Goal: Transaction & Acquisition: Subscribe to service/newsletter

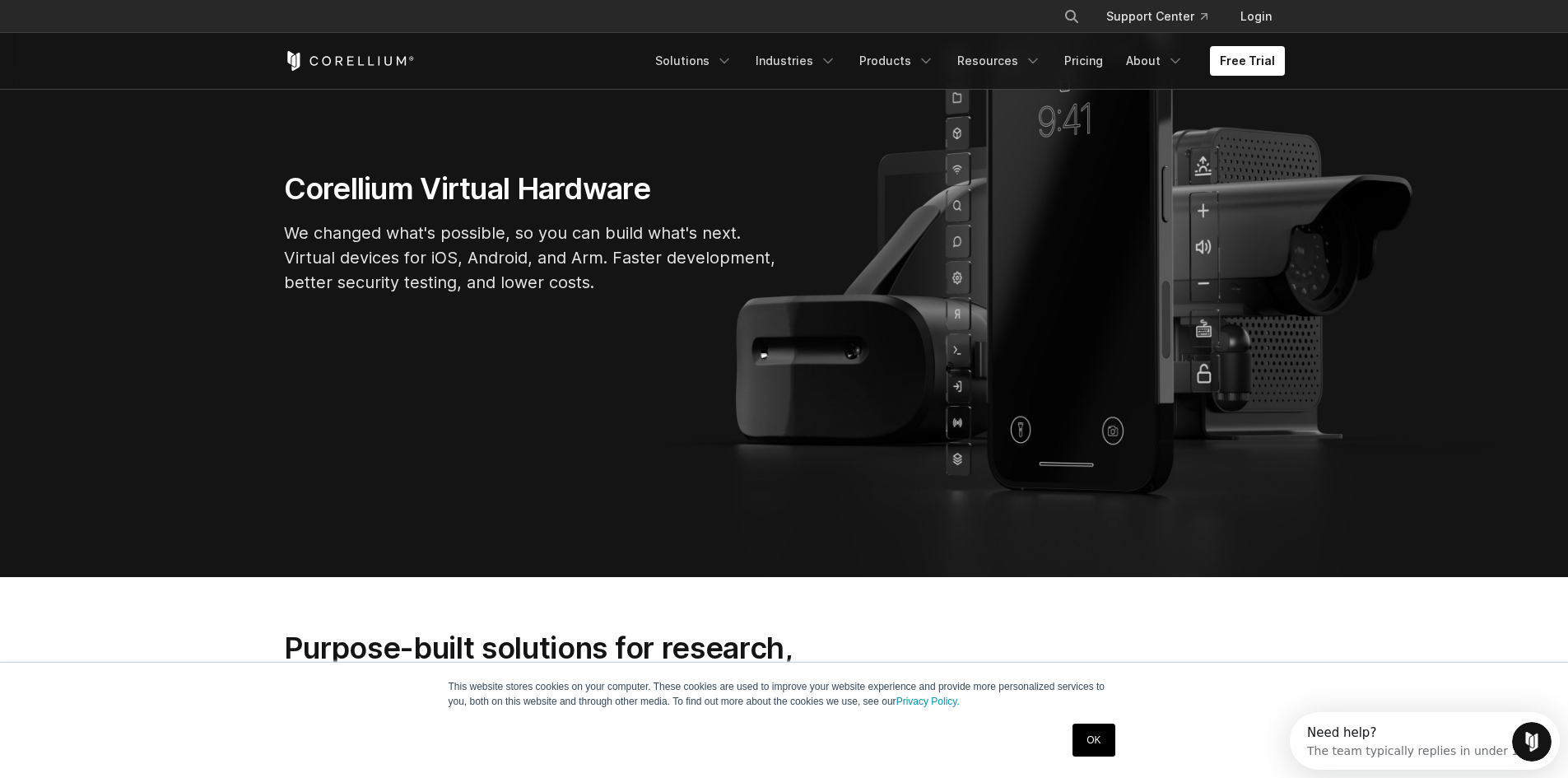
scroll to position [274, 0]
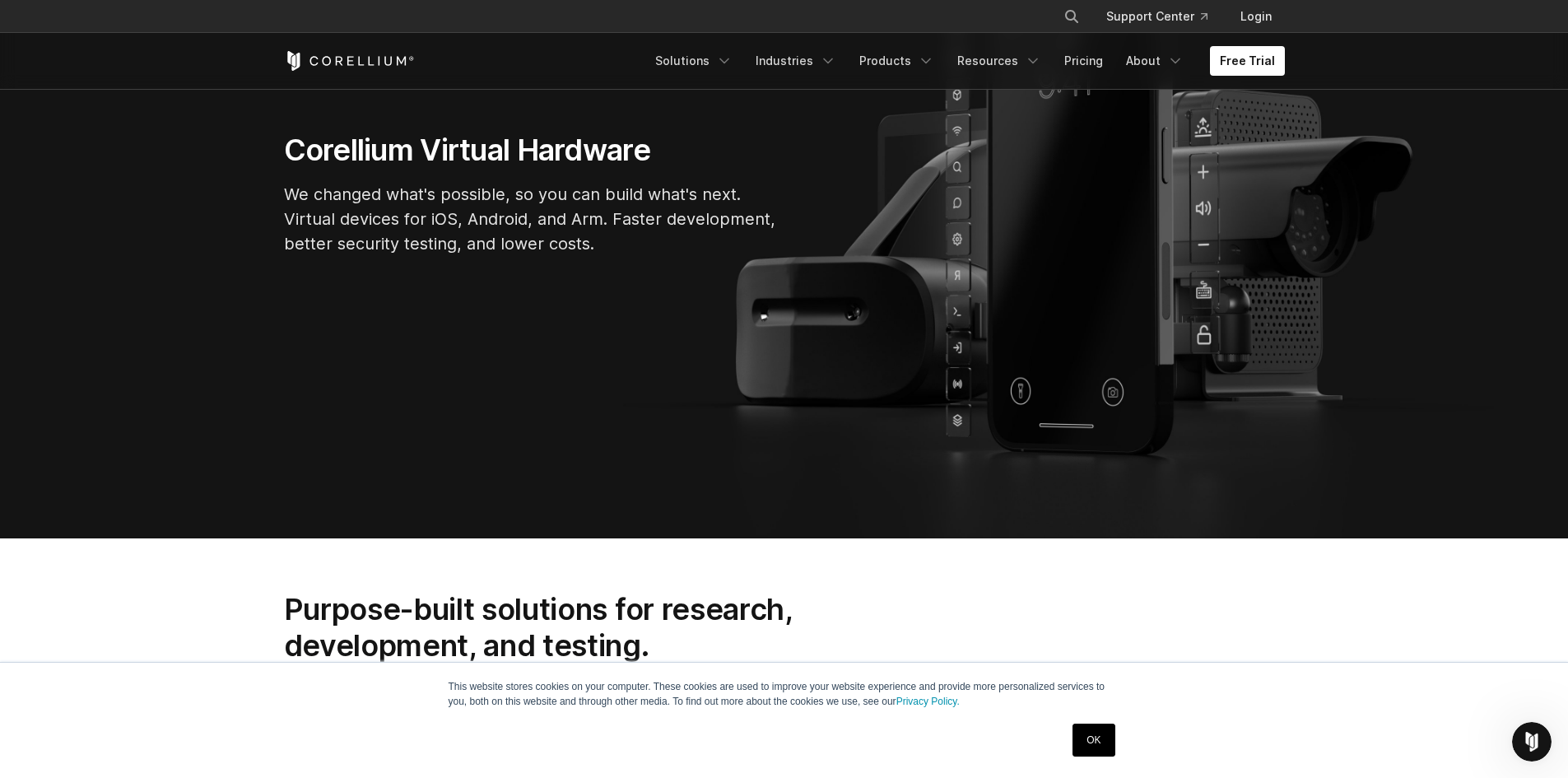
click at [1081, 746] on link "OK" at bounding box center [1092, 740] width 42 height 33
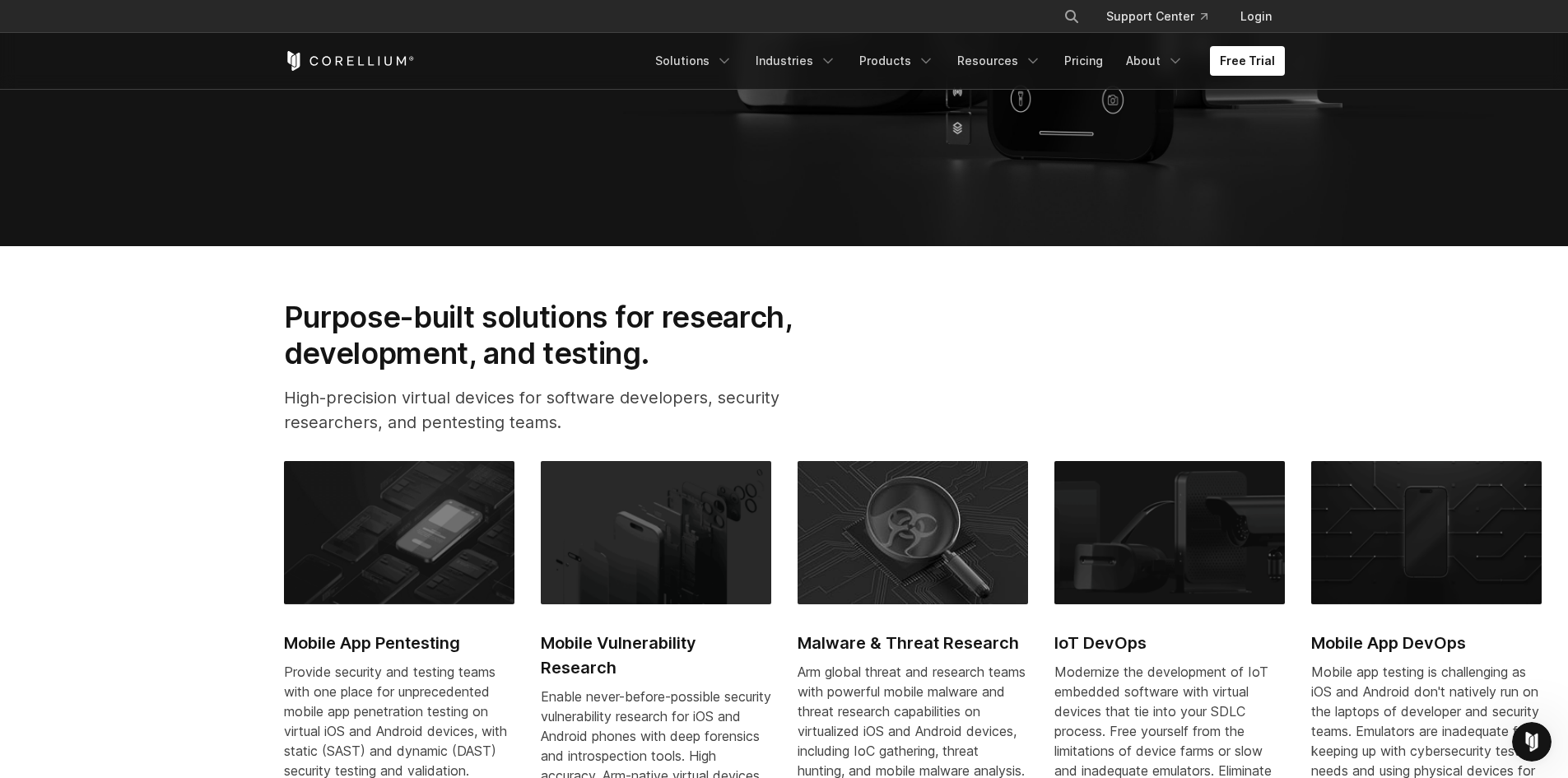
scroll to position [576, 0]
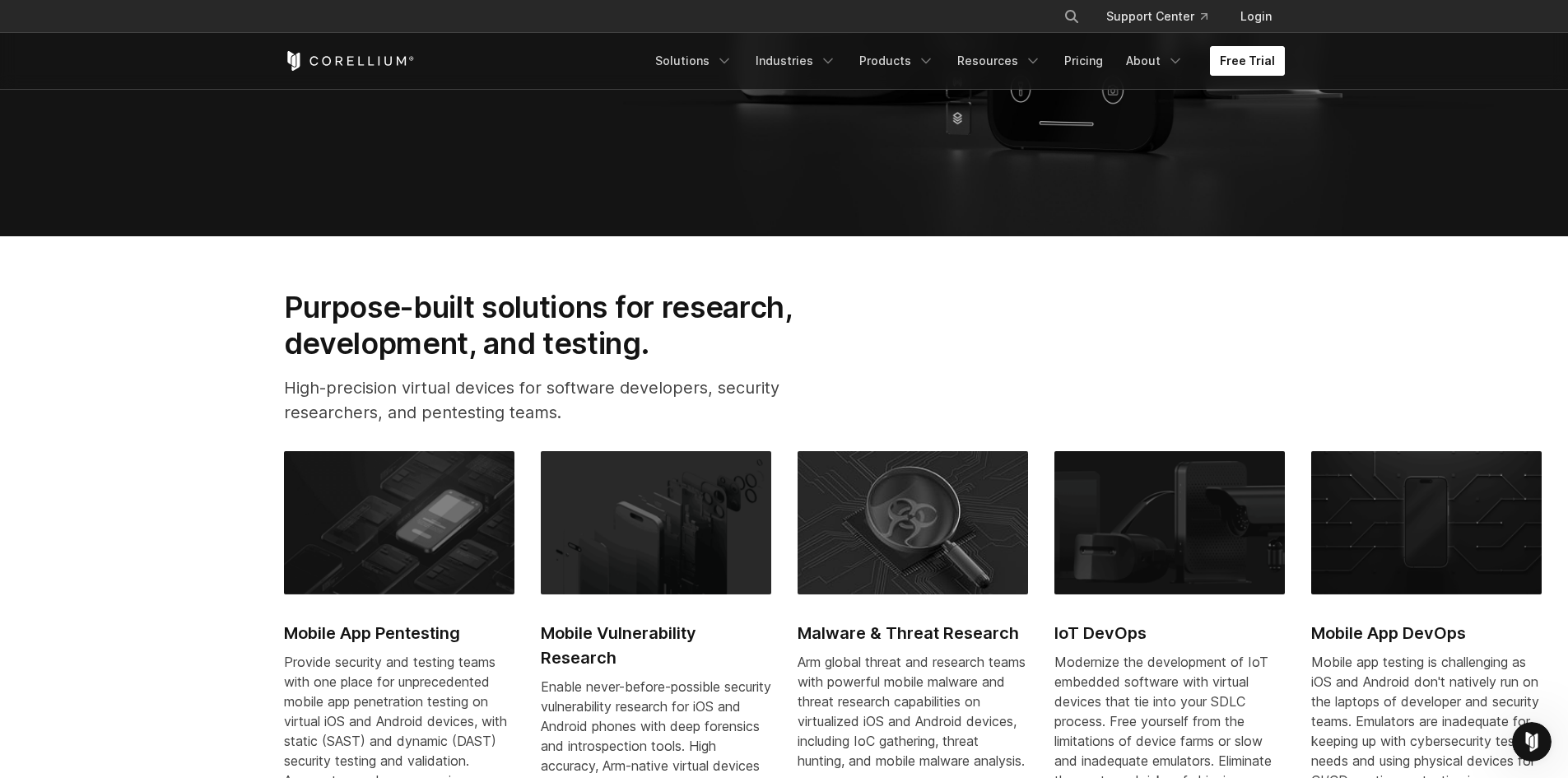
click at [1232, 62] on link "Free Trial" at bounding box center [1247, 60] width 75 height 29
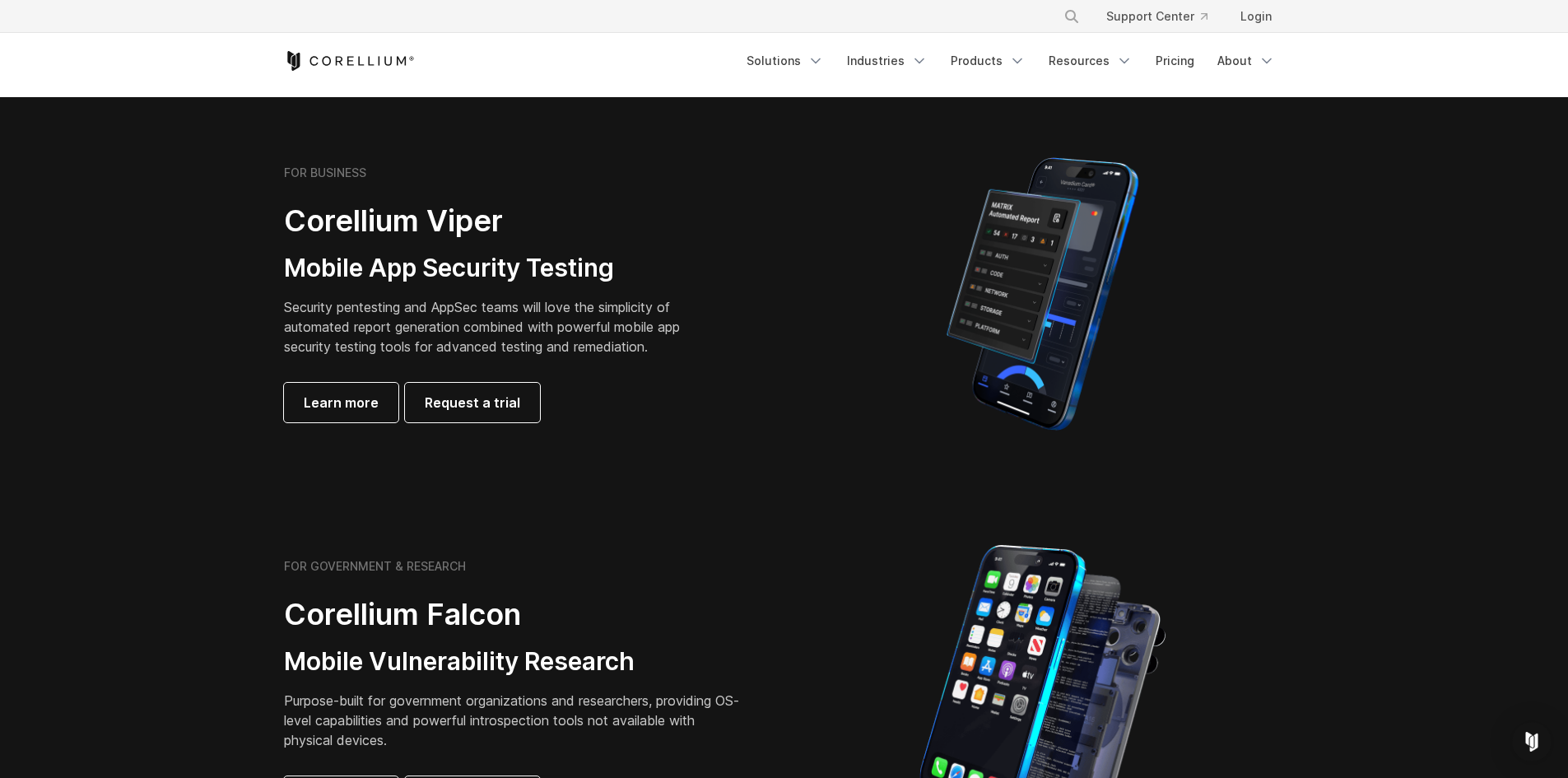
scroll to position [164, 0]
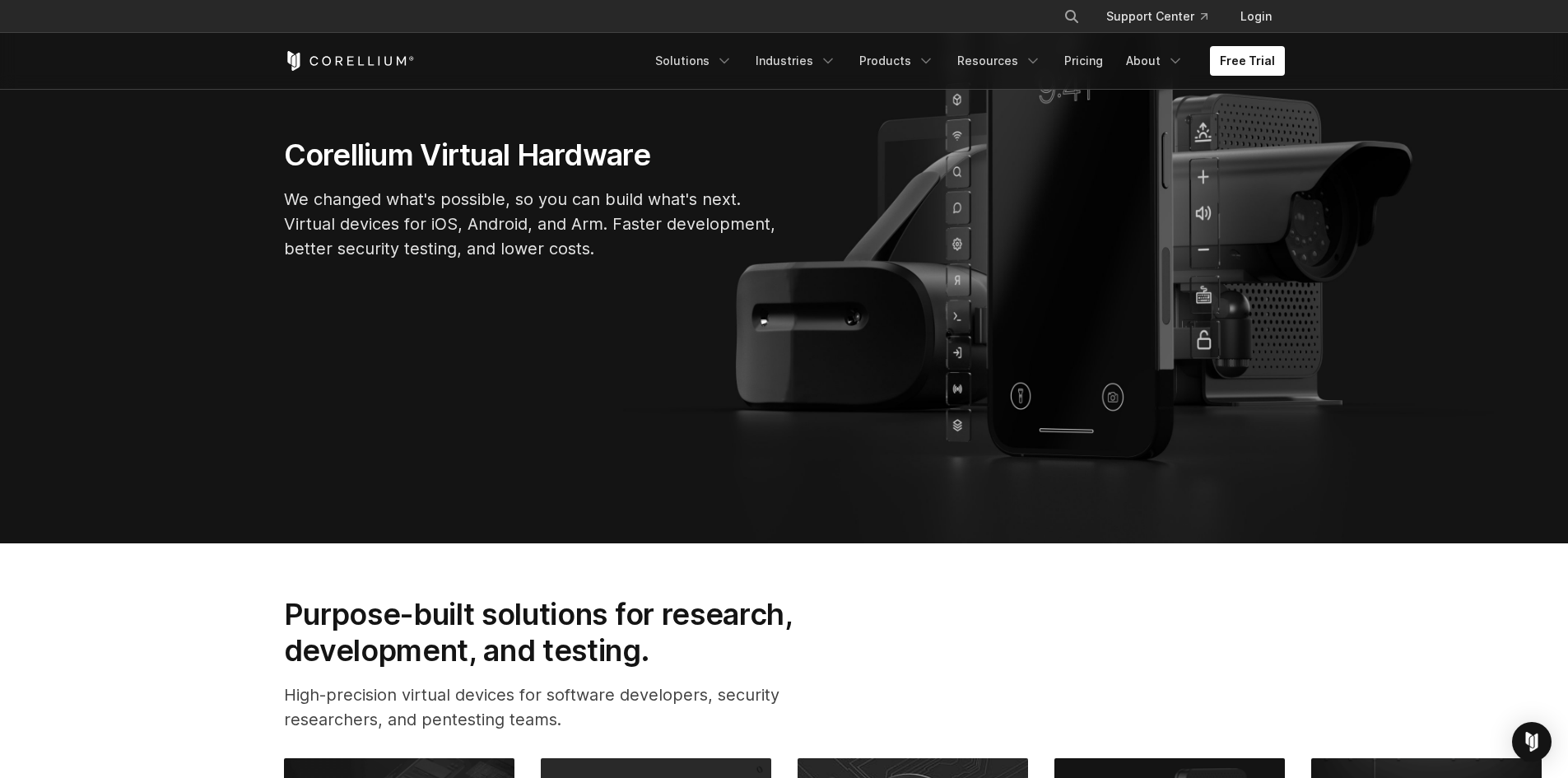
scroll to position [274, 0]
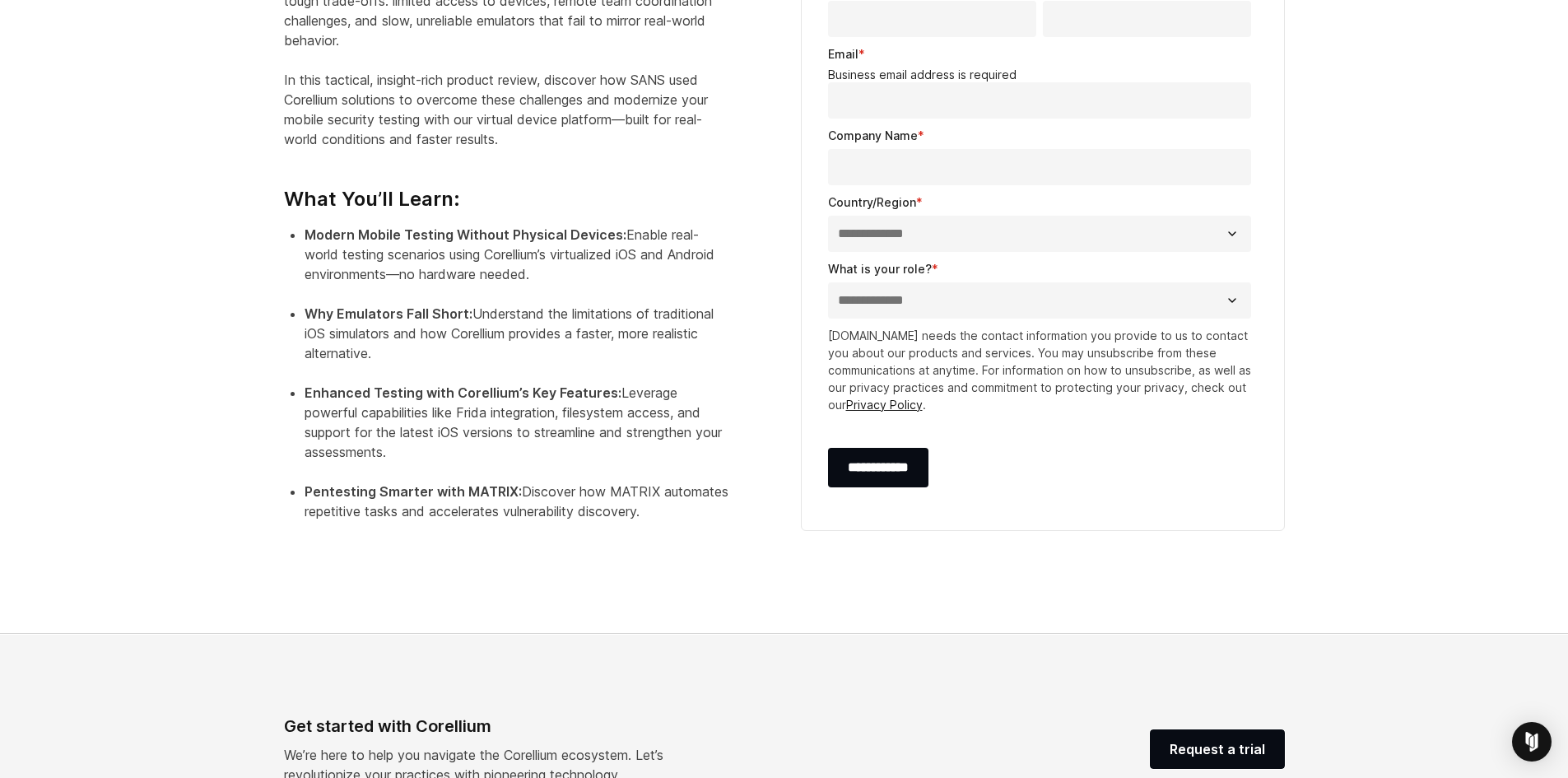
scroll to position [767, 0]
